Goal: Task Accomplishment & Management: Manage account settings

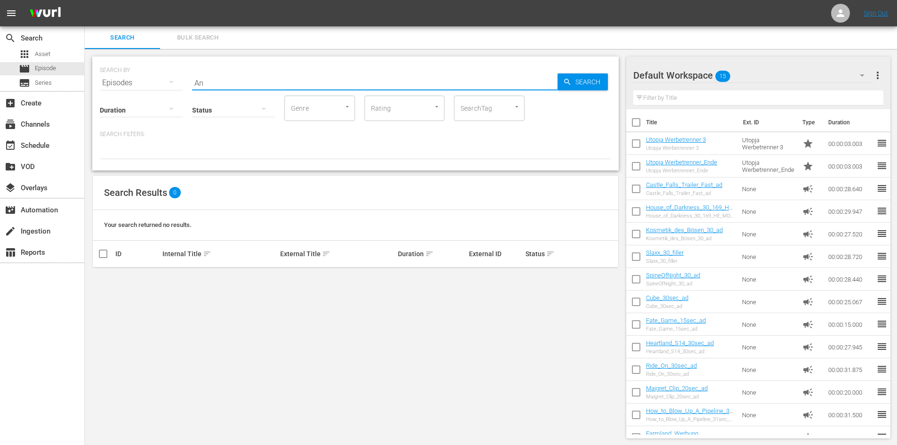
type input "A"
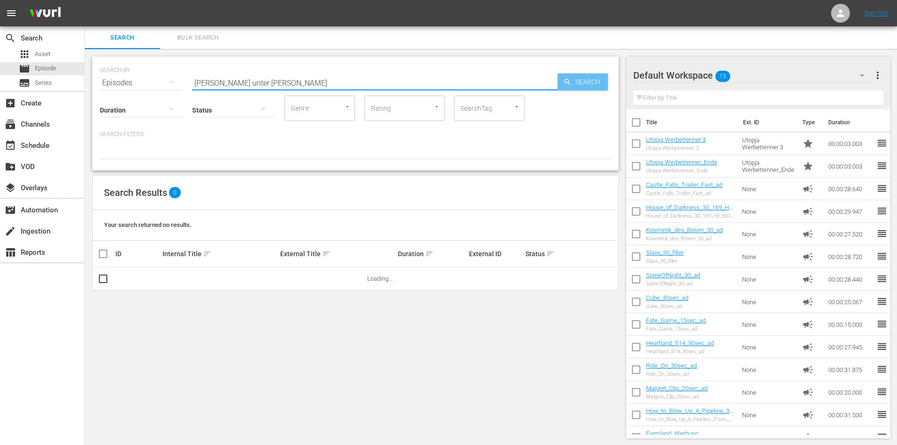
type input "[PERSON_NAME] unter [PERSON_NAME]"
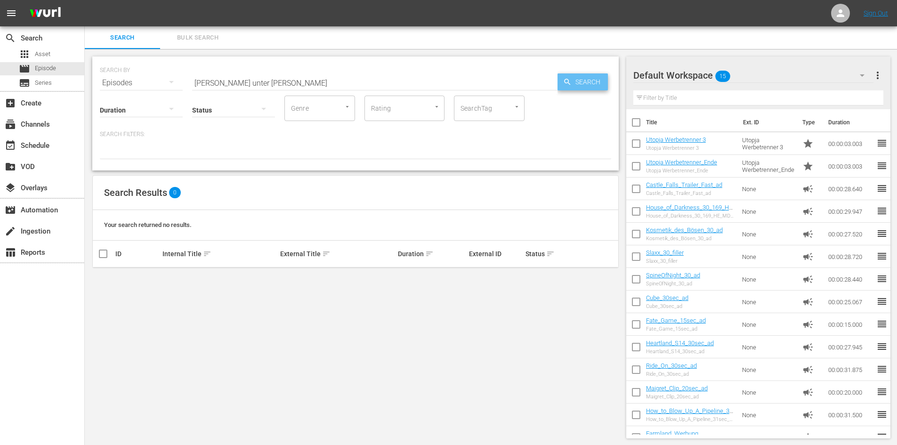
click at [569, 84] on icon "button" at bounding box center [567, 82] width 6 height 6
click at [71, 52] on div "apps Asset" at bounding box center [42, 54] width 84 height 13
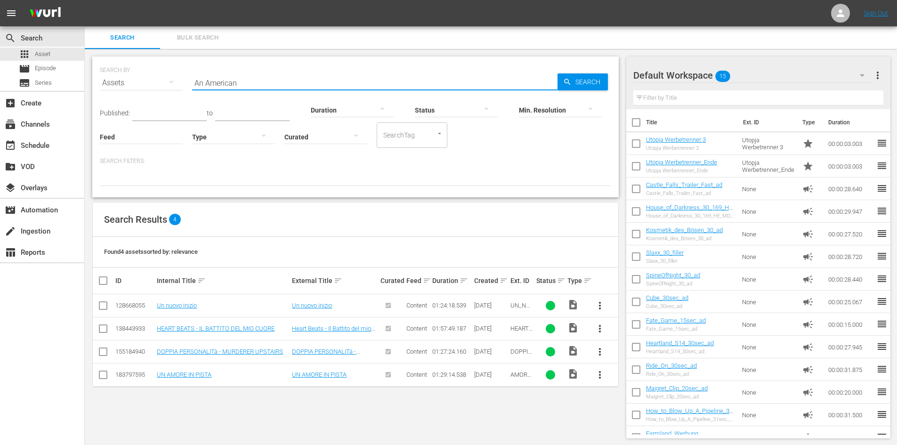
drag, startPoint x: 258, startPoint y: 81, endPoint x: 99, endPoint y: 98, distance: 160.1
click at [99, 98] on div "SEARCH BY Search By Assets Search ID, Title, Description, Keywords, or Category…" at bounding box center [355, 127] width 526 height 141
paste input "[PERSON_NAME] unter [PERSON_NAME]"
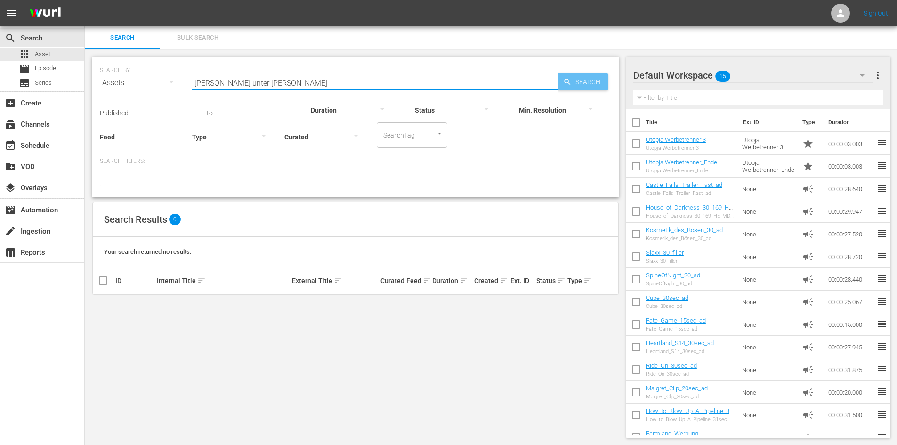
type input "[PERSON_NAME] unter [PERSON_NAME]"
click at [589, 84] on span "Search" at bounding box center [590, 81] width 36 height 17
drag, startPoint x: 248, startPoint y: 81, endPoint x: 125, endPoint y: 84, distance: 122.5
click at [125, 84] on div "SEARCH BY Search By Assets Search ID, Title, Description, Keywords, or Category…" at bounding box center [355, 77] width 511 height 34
paste input "Probezeit"
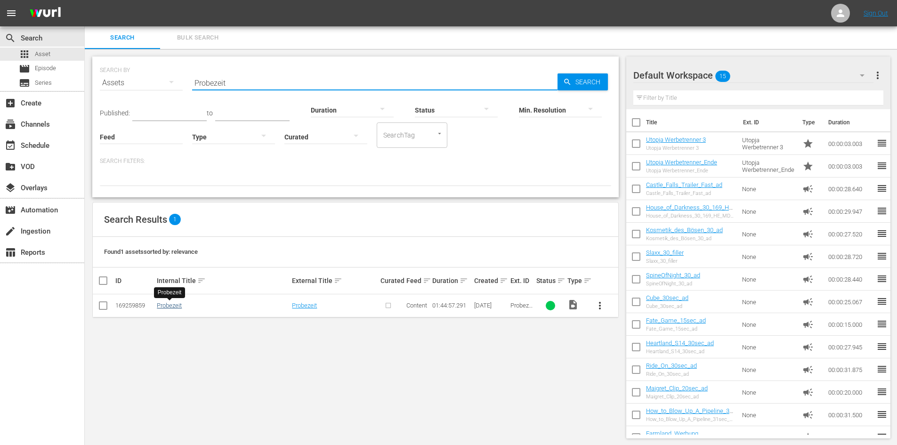
type input "Probezeit"
click at [174, 306] on link "Probezeit" at bounding box center [169, 305] width 25 height 7
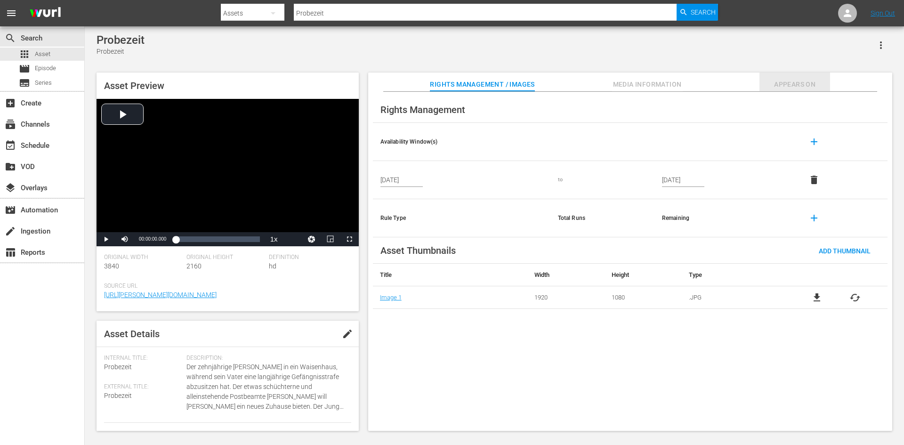
click at [785, 85] on span "Appears On" at bounding box center [794, 85] width 71 height 12
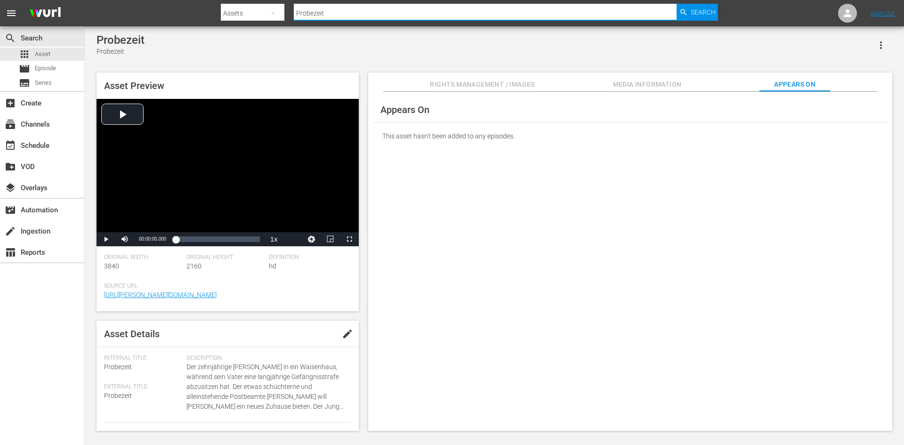
drag, startPoint x: 368, startPoint y: 12, endPoint x: 245, endPoint y: 0, distance: 123.5
click at [245, 0] on html "menu Search By Assets Search ID, Title, Description, Keywords, or Category Prob…" at bounding box center [452, 222] width 904 height 445
click at [37, 74] on div "movie Episode" at bounding box center [37, 68] width 37 height 13
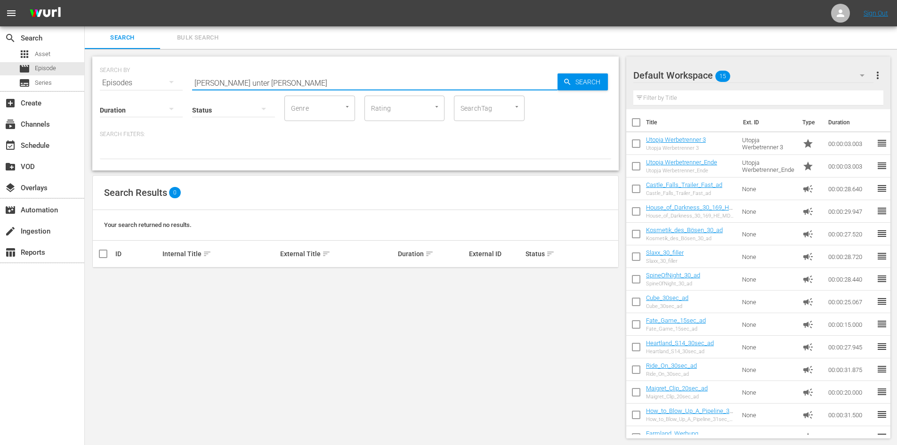
drag, startPoint x: 259, startPoint y: 81, endPoint x: 175, endPoint y: 78, distance: 84.4
click at [175, 78] on div "SEARCH BY Search By Episodes Search ID, Title, Description, Keywords, or Catego…" at bounding box center [355, 77] width 511 height 34
paste input "Probezeit"
type input "Probezeit"
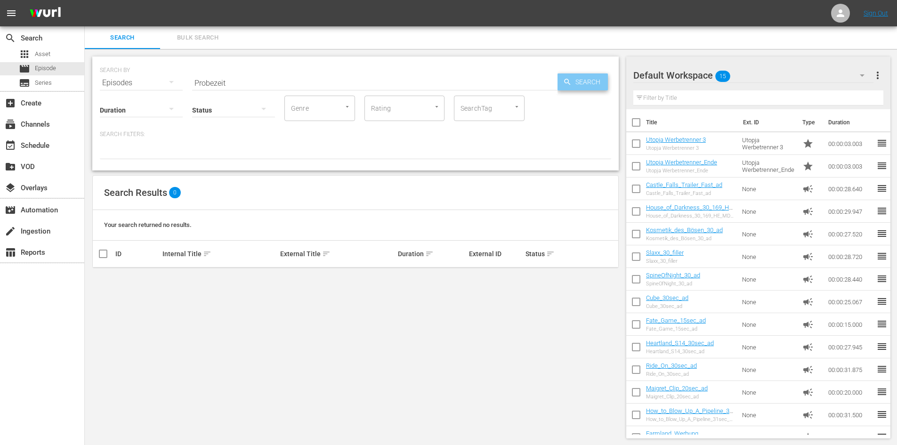
click at [575, 83] on span "Search" at bounding box center [590, 81] width 36 height 17
click at [598, 86] on span "Search" at bounding box center [590, 81] width 36 height 17
click at [48, 59] on div "apps Asset" at bounding box center [35, 54] width 32 height 13
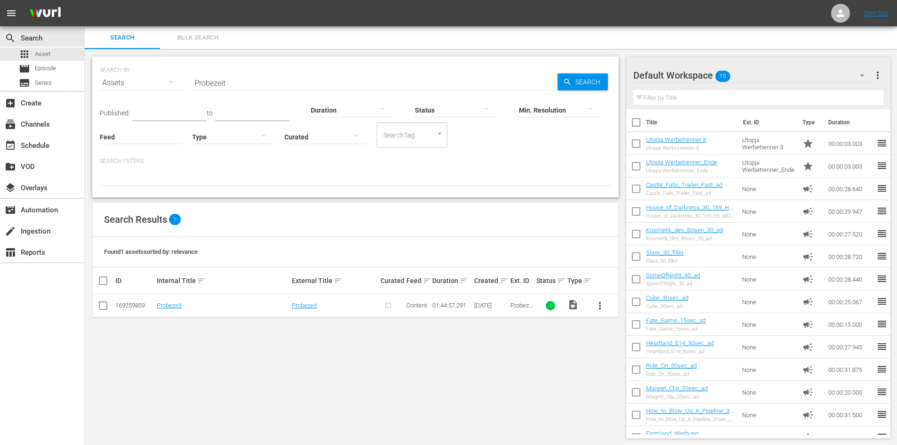
click at [102, 304] on input "checkbox" at bounding box center [102, 307] width 11 height 11
checkbox input "true"
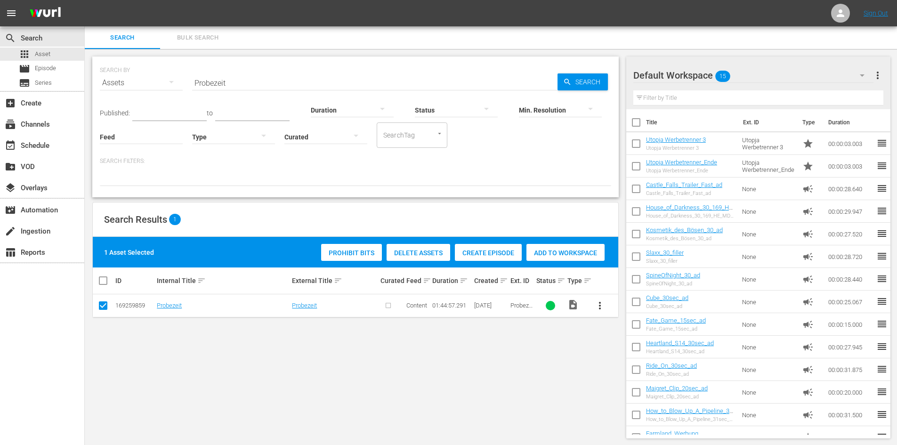
click at [400, 251] on span "Delete Assets" at bounding box center [419, 253] width 64 height 8
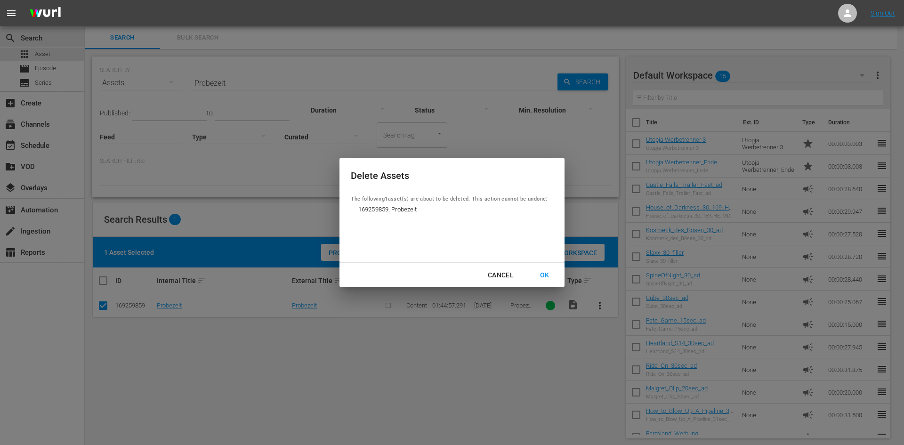
click at [547, 277] on div "OK" at bounding box center [545, 275] width 24 height 12
